Goal: Information Seeking & Learning: Find specific page/section

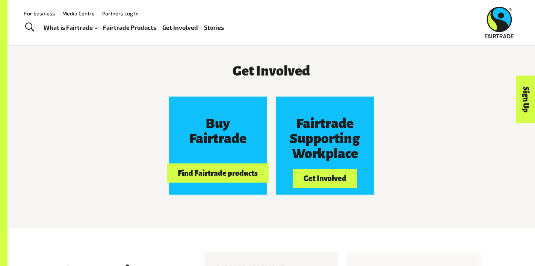
scroll to position [647, 0]
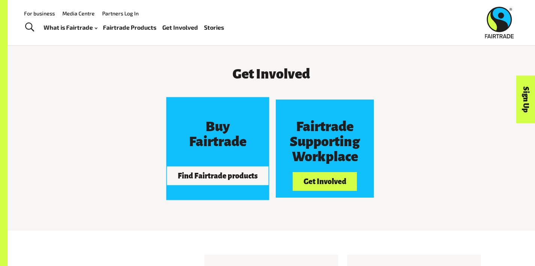
click at [206, 166] on button "Find Fairtrade products" at bounding box center [217, 175] width 101 height 19
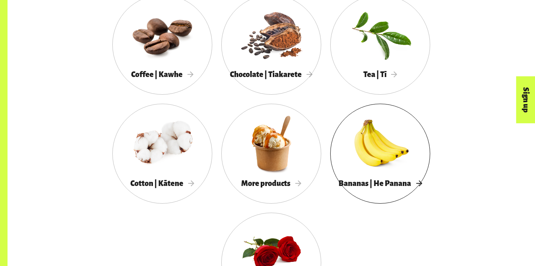
scroll to position [716, 0]
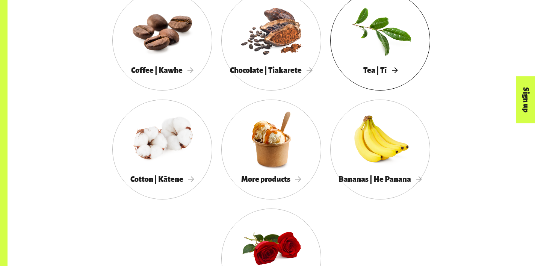
click at [371, 63] on div "Tea | Tī" at bounding box center [380, 70] width 100 height 15
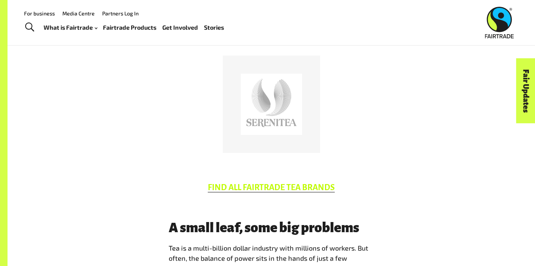
scroll to position [404, 0]
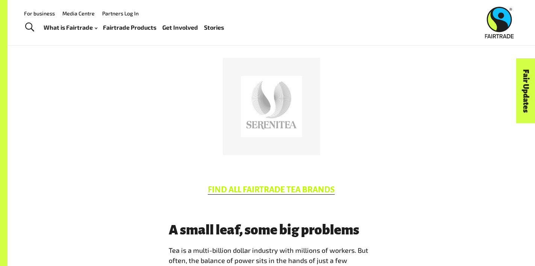
click at [308, 185] on link "FIND ALL FAIRTRADE TEA BRANDS" at bounding box center [271, 189] width 127 height 9
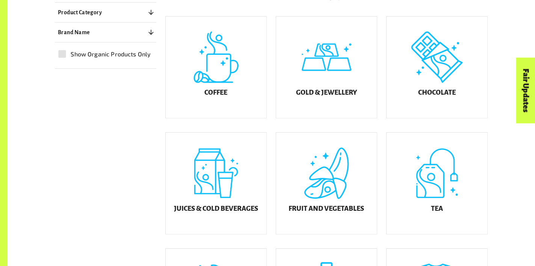
scroll to position [222, 0]
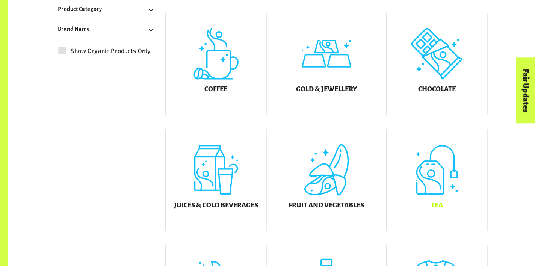
click at [413, 197] on div "Tea" at bounding box center [437, 179] width 101 height 101
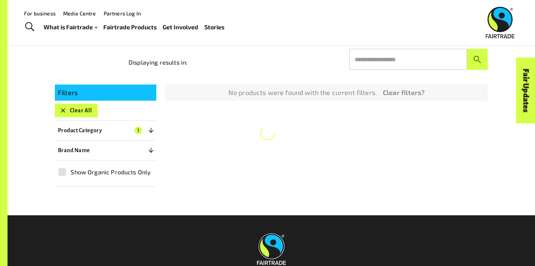
scroll to position [113, 0]
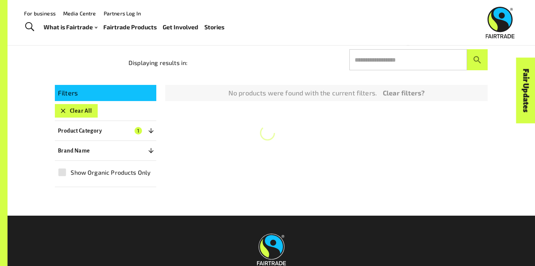
click at [62, 112] on icon "button" at bounding box center [63, 111] width 5 height 5
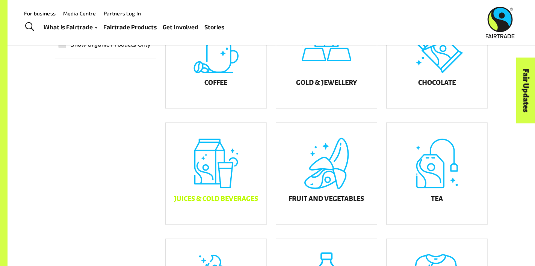
scroll to position [223, 0]
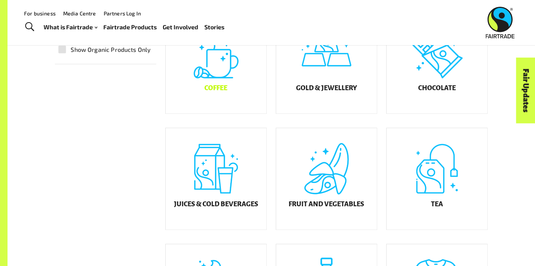
click at [232, 98] on div "Coffee" at bounding box center [216, 62] width 101 height 101
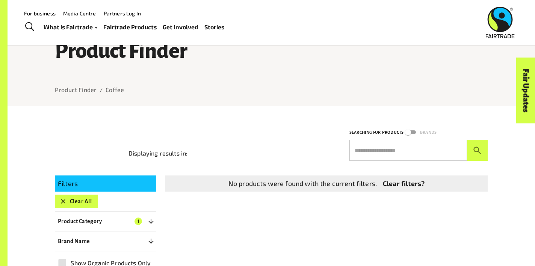
scroll to position [22, 0]
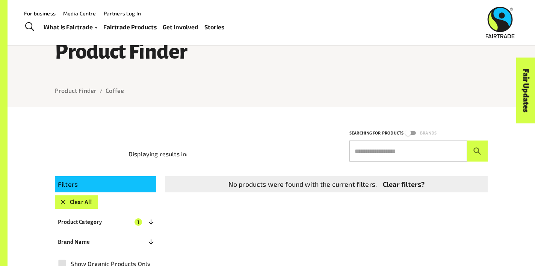
click at [78, 204] on button "Clear All" at bounding box center [76, 202] width 43 height 14
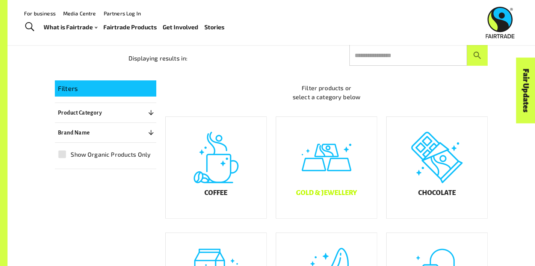
scroll to position [117, 0]
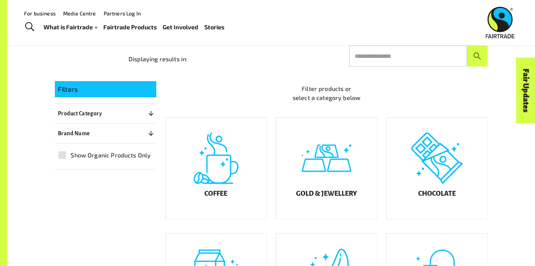
click at [124, 133] on button "Brand Name 0" at bounding box center [105, 134] width 101 height 14
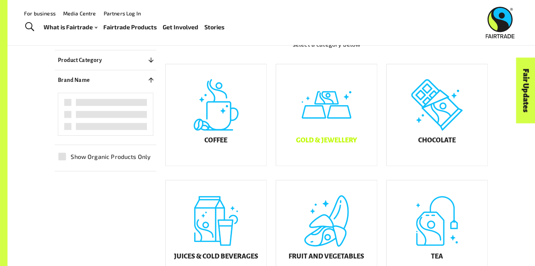
scroll to position [160, 0]
